Goal: Find specific page/section: Find specific page/section

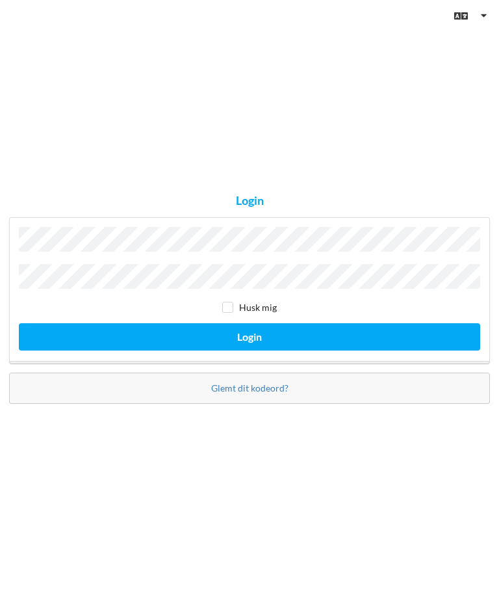
click at [250, 350] on button "Login" at bounding box center [249, 336] width 461 height 27
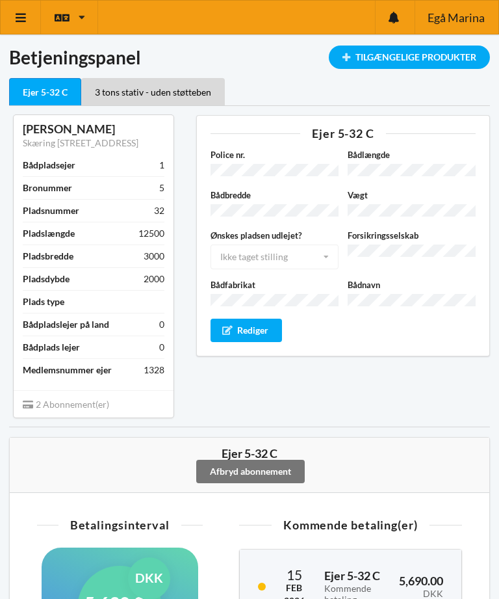
click at [427, 58] on div "Tilgængelige Produkter" at bounding box center [409, 56] width 161 height 23
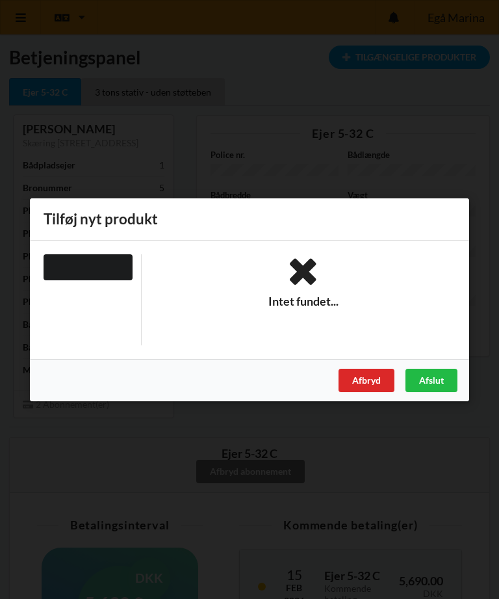
click at [367, 378] on div "Afbryd" at bounding box center [367, 379] width 56 height 23
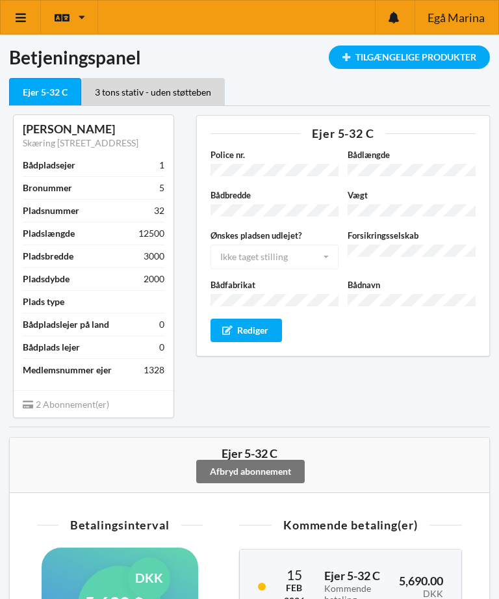
click at [16, 13] on icon at bounding box center [21, 18] width 14 height 12
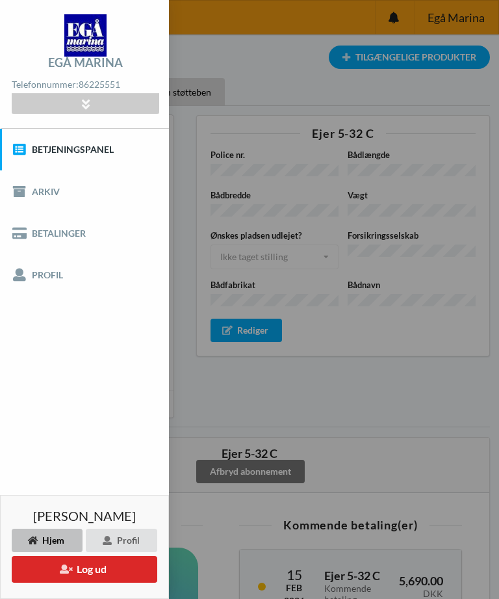
click at [384, 404] on div "Ejer 5-32 C Police nr. Bådlængde Bådbredde Vægt Ønskes pladsen udlejet? Ikke ta…" at bounding box center [343, 266] width 312 height 320
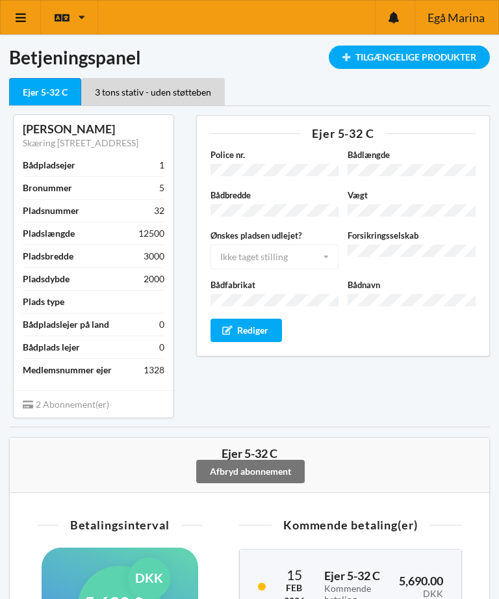
click at [404, 59] on div "Tilgængelige Produkter" at bounding box center [409, 56] width 161 height 23
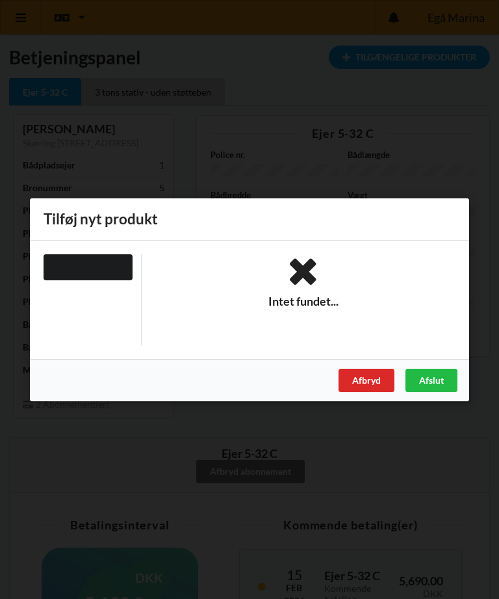
click at [368, 380] on div "Afbryd" at bounding box center [367, 379] width 56 height 23
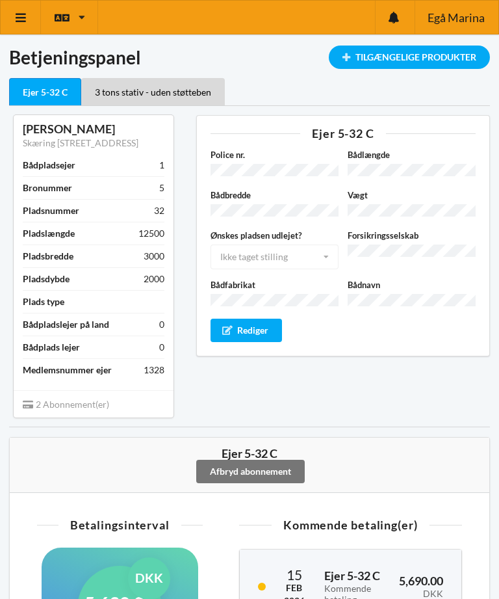
click at [469, 19] on span "Egå Marina" at bounding box center [456, 18] width 57 height 12
